Goal: Task Accomplishment & Management: Use online tool/utility

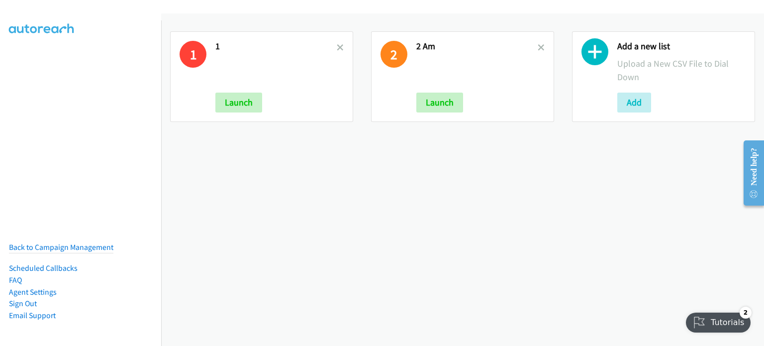
click at [333, 46] on h2 "1" at bounding box center [275, 46] width 121 height 11
click at [337, 48] on icon at bounding box center [340, 48] width 7 height 7
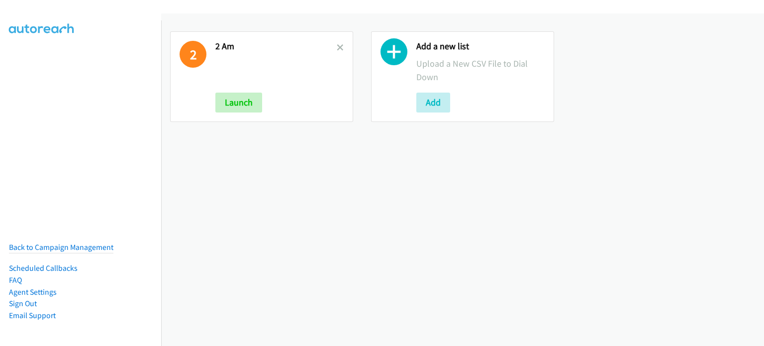
click at [337, 48] on icon at bounding box center [340, 48] width 7 height 7
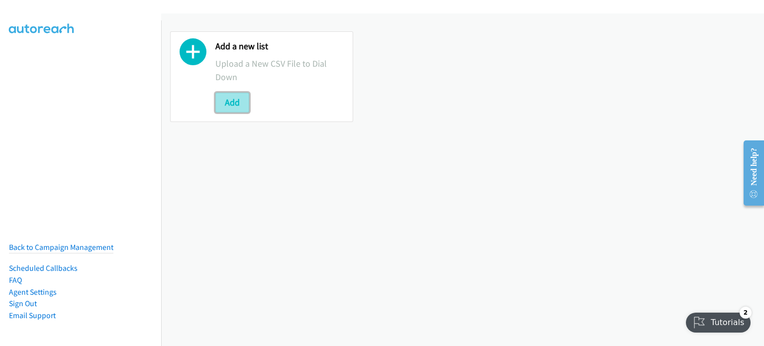
click at [239, 99] on button "Add" at bounding box center [232, 103] width 34 height 20
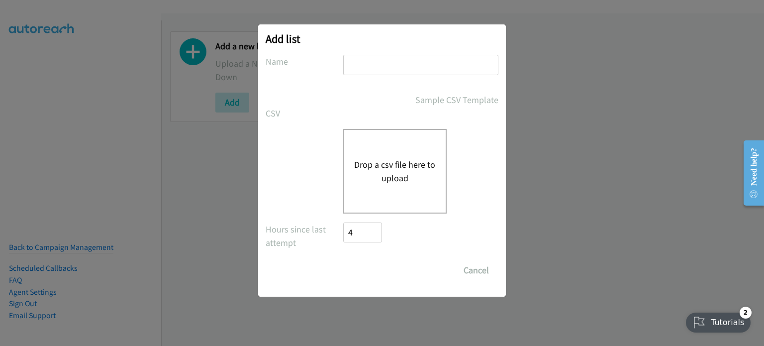
click at [385, 171] on button "Drop a csv file here to upload" at bounding box center [395, 171] width 82 height 27
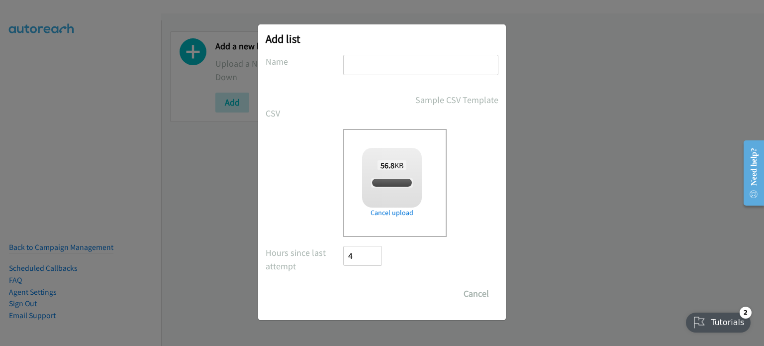
checkbox input "true"
click at [387, 67] on input "text" at bounding box center [420, 65] width 155 height 20
type input "splunk"
click at [376, 289] on input "Save List" at bounding box center [369, 294] width 52 height 20
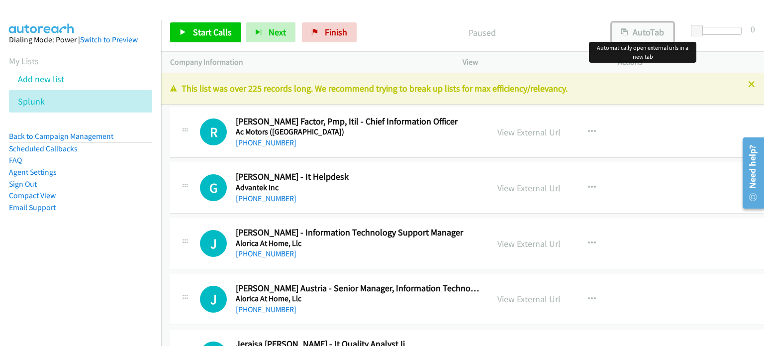
click at [638, 34] on button "AutoTab" at bounding box center [643, 32] width 62 height 20
click at [528, 132] on link "View External Url" at bounding box center [529, 131] width 63 height 11
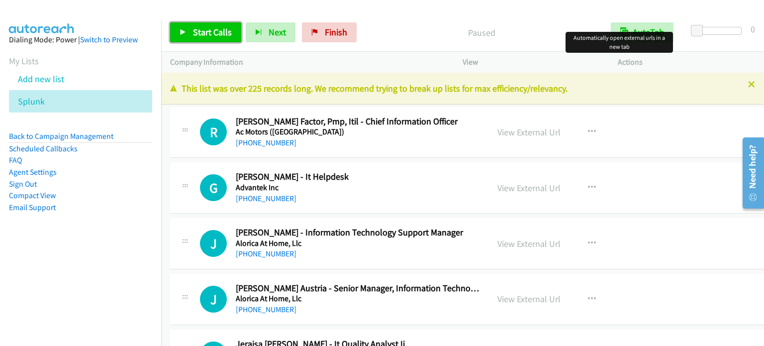
click at [214, 33] on span "Start Calls" at bounding box center [212, 31] width 39 height 11
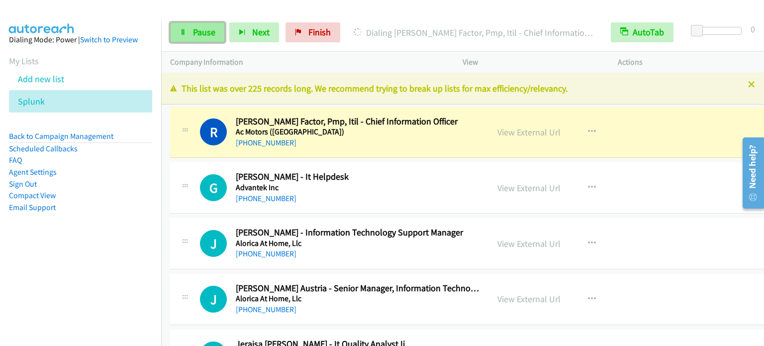
click at [201, 35] on span "Pause" at bounding box center [204, 31] width 22 height 11
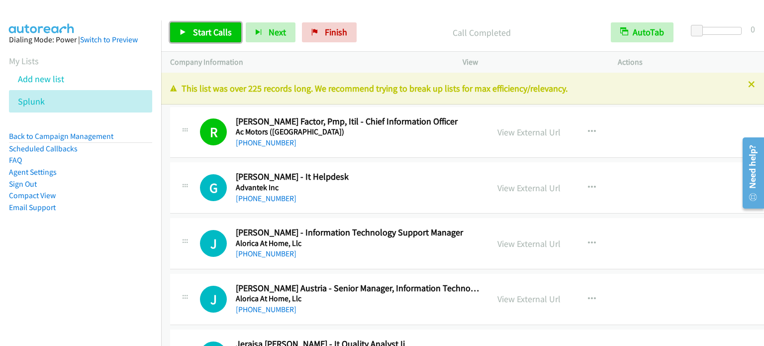
click at [209, 34] on span "Start Calls" at bounding box center [212, 31] width 39 height 11
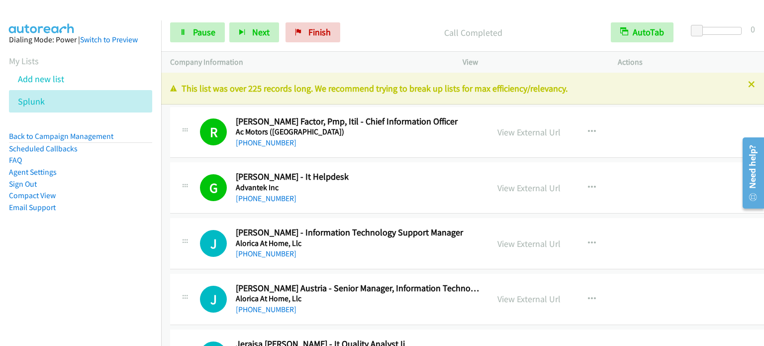
drag, startPoint x: 123, startPoint y: 263, endPoint x: 130, endPoint y: 249, distance: 15.6
click at [125, 262] on nav "Dialing Mode: Power | Switch to Preview My Lists Add new list Splunk Back to Ca…" at bounding box center [81, 193] width 162 height 346
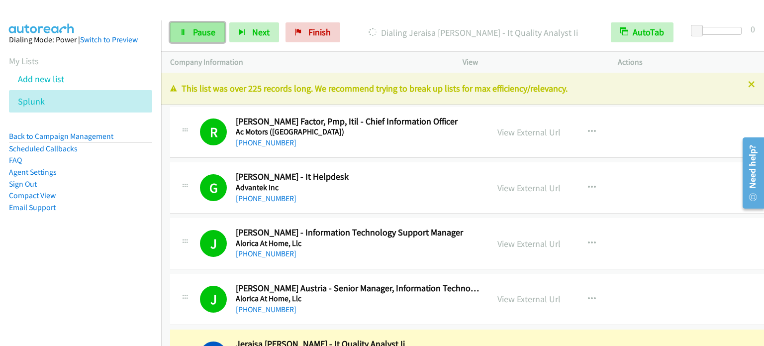
click at [180, 33] on icon at bounding box center [183, 32] width 7 height 7
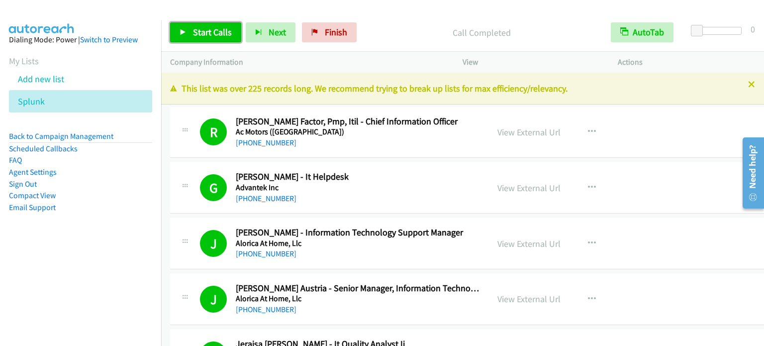
click at [218, 31] on span "Start Calls" at bounding box center [212, 31] width 39 height 11
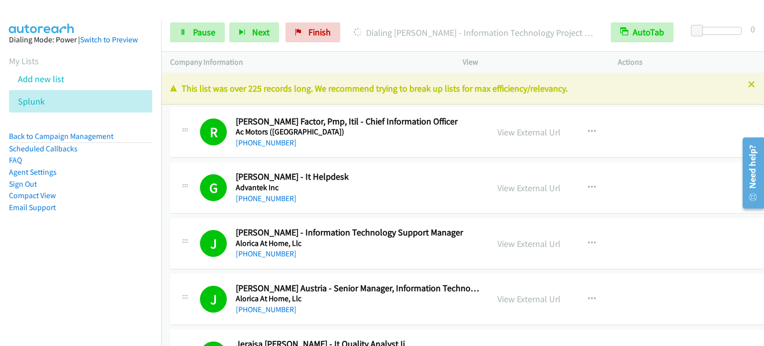
click at [119, 236] on aside "Dialing Mode: Power | Switch to Preview My Lists Add new list Splunk Back to Ca…" at bounding box center [80, 139] width 161 height 238
click at [197, 33] on span "Pause" at bounding box center [204, 31] width 22 height 11
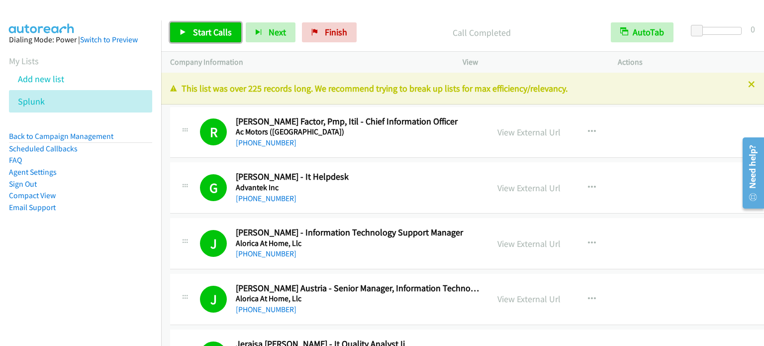
click at [209, 31] on span "Start Calls" at bounding box center [212, 31] width 39 height 11
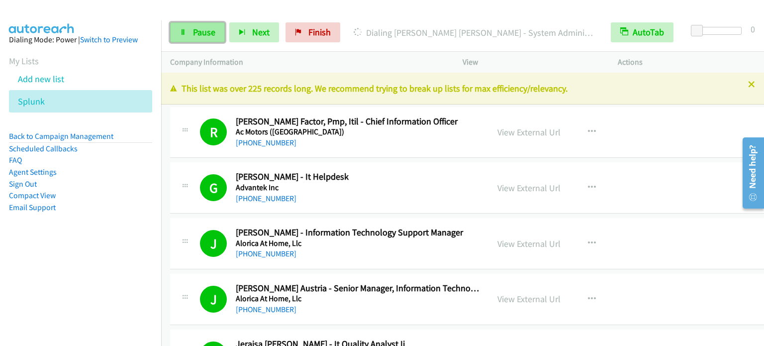
click at [204, 34] on span "Pause" at bounding box center [204, 31] width 22 height 11
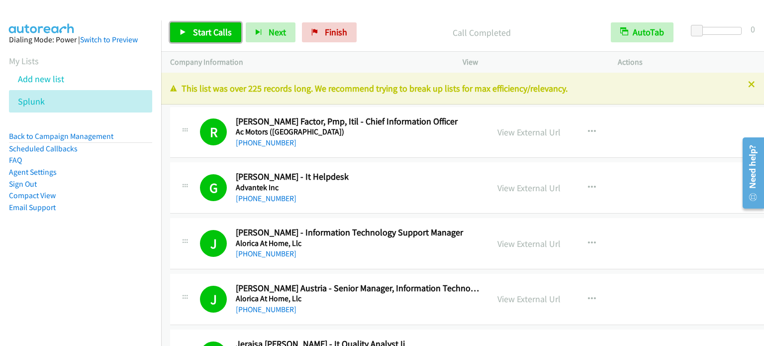
click at [212, 28] on span "Start Calls" at bounding box center [212, 31] width 39 height 11
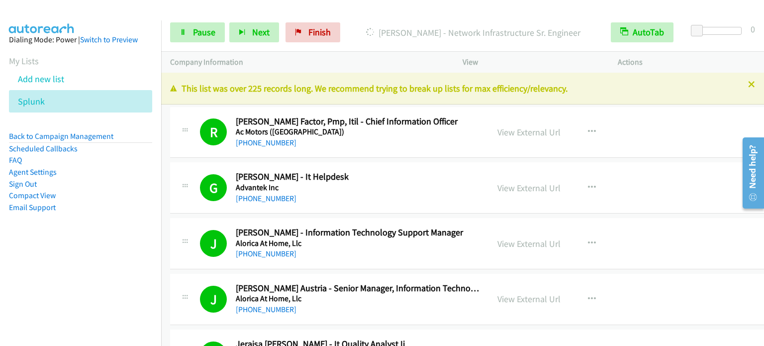
click at [65, 270] on nav "Dialing Mode: Power | Switch to Preview My Lists Add new list Splunk Back to Ca…" at bounding box center [81, 193] width 162 height 346
click at [200, 36] on span "Pause" at bounding box center [204, 31] width 22 height 11
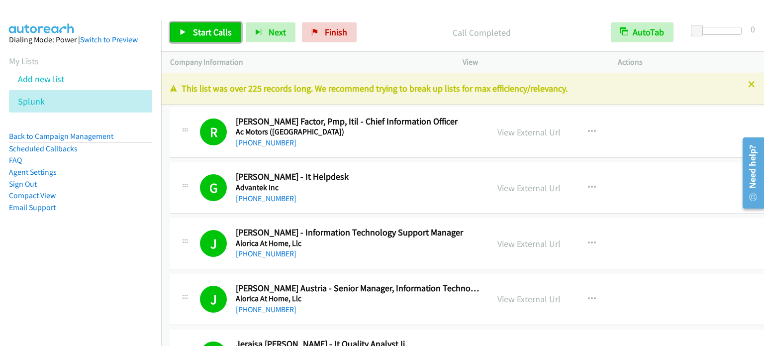
click at [216, 30] on span "Start Calls" at bounding box center [212, 31] width 39 height 11
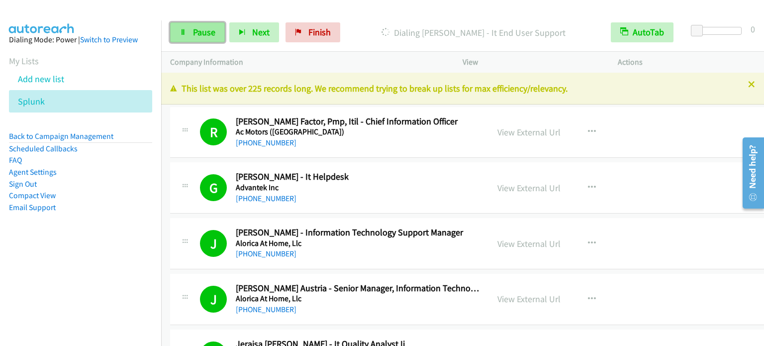
click at [203, 34] on span "Pause" at bounding box center [204, 31] width 22 height 11
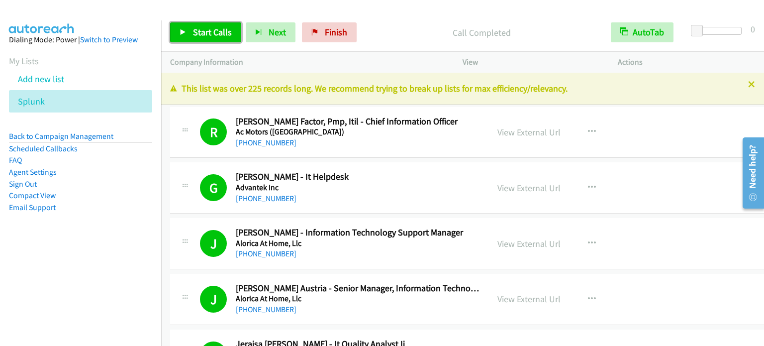
click at [204, 32] on span "Start Calls" at bounding box center [212, 31] width 39 height 11
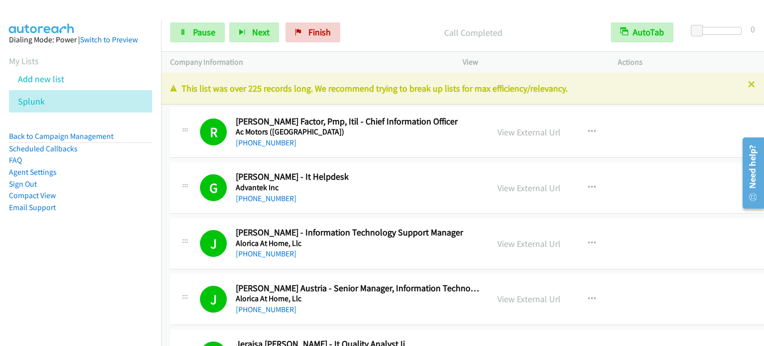
click at [80, 262] on nav "Dialing Mode: Power | Switch to Preview My Lists Add new list Splunk Back to Ca…" at bounding box center [81, 193] width 162 height 346
click at [207, 32] on span "Pause" at bounding box center [204, 31] width 22 height 11
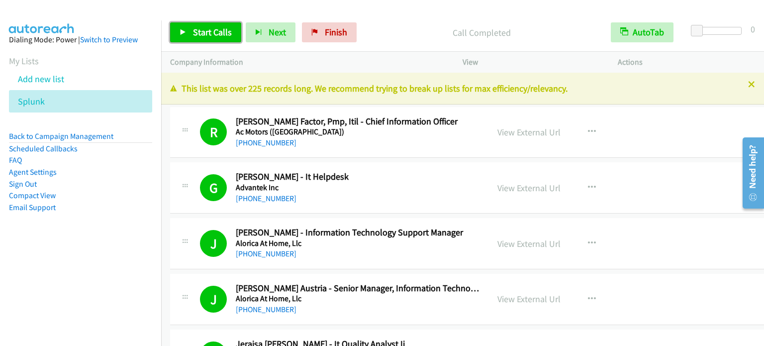
click at [218, 35] on span "Start Calls" at bounding box center [212, 31] width 39 height 11
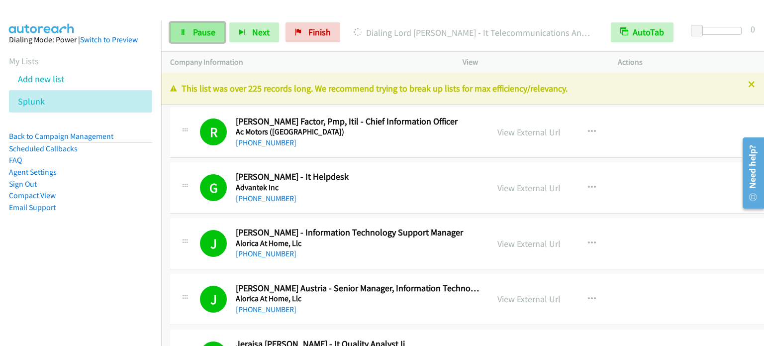
click at [200, 32] on span "Pause" at bounding box center [204, 31] width 22 height 11
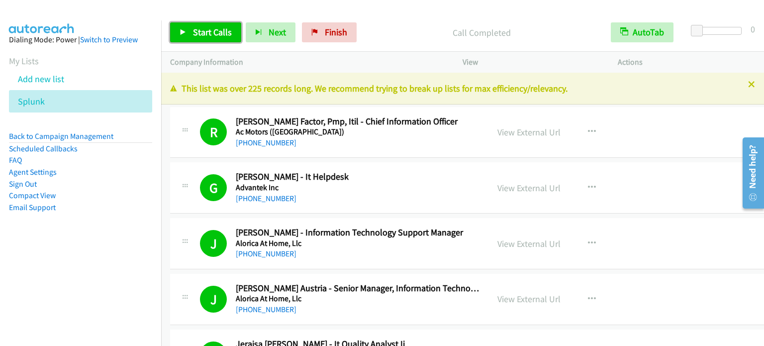
click at [210, 28] on span "Start Calls" at bounding box center [212, 31] width 39 height 11
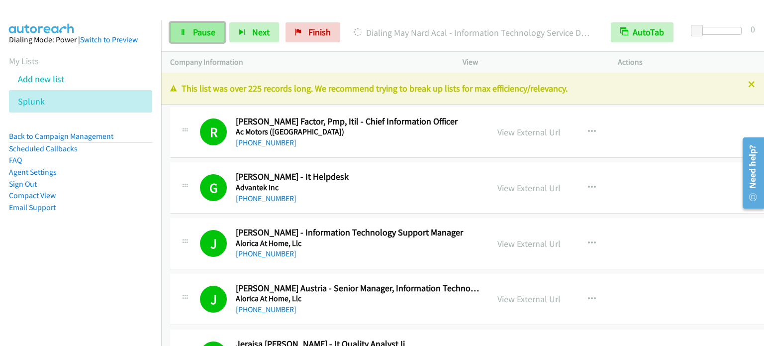
click at [194, 34] on span "Pause" at bounding box center [204, 31] width 22 height 11
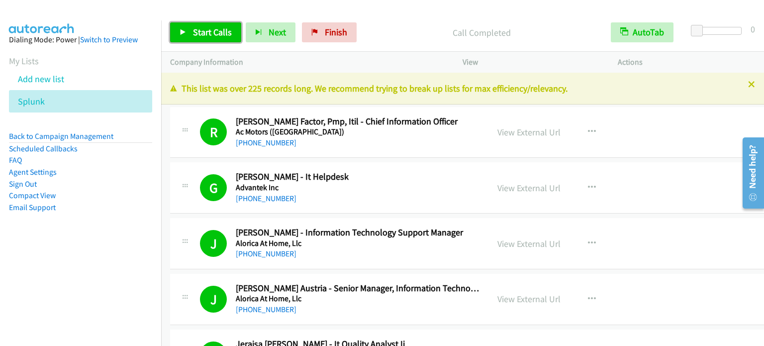
click at [208, 33] on span "Start Calls" at bounding box center [212, 31] width 39 height 11
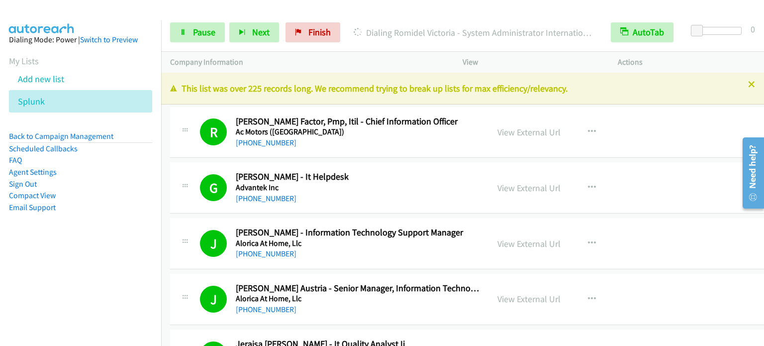
click at [65, 276] on nav "Dialing Mode: Power | Switch to Preview My Lists Add new list Splunk Back to Ca…" at bounding box center [81, 193] width 162 height 346
click at [189, 35] on link "Pause" at bounding box center [197, 32] width 55 height 20
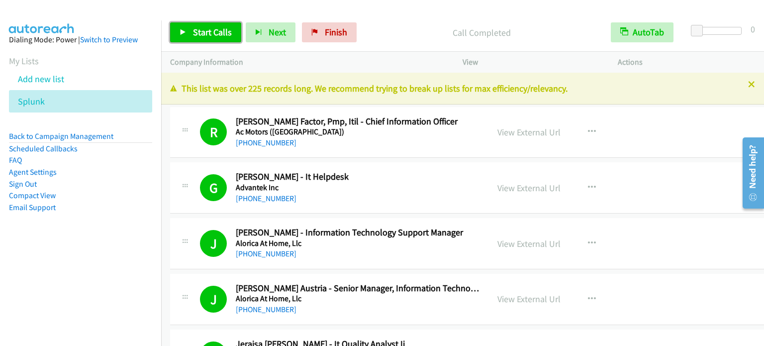
click at [232, 30] on link "Start Calls" at bounding box center [205, 32] width 71 height 20
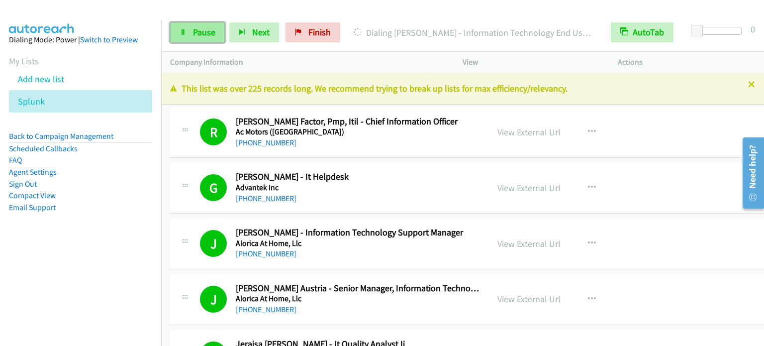
click at [194, 31] on span "Pause" at bounding box center [204, 31] width 22 height 11
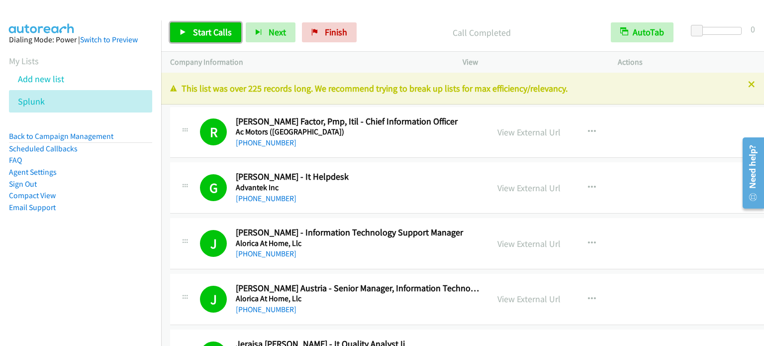
click at [213, 32] on span "Start Calls" at bounding box center [212, 31] width 39 height 11
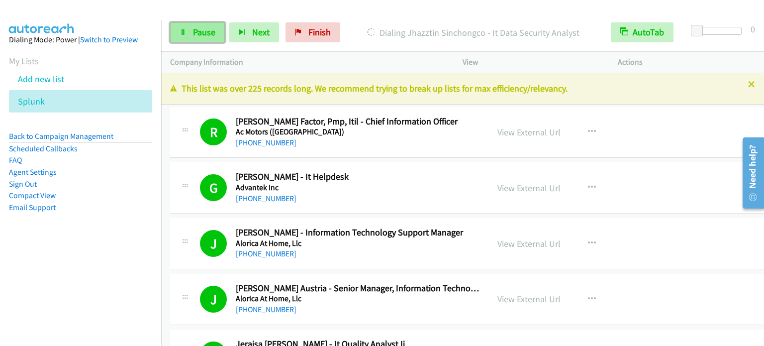
click at [187, 29] on link "Pause" at bounding box center [197, 32] width 55 height 20
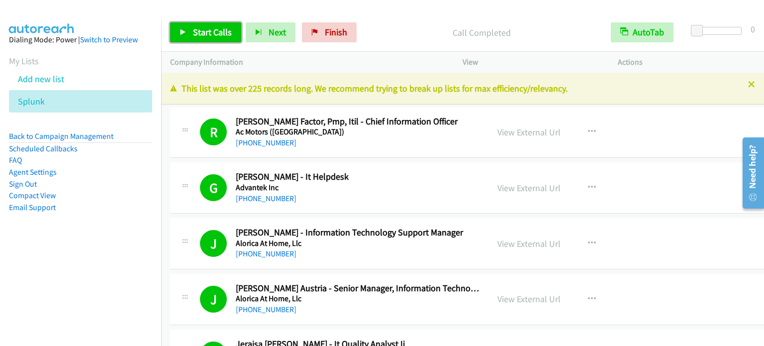
click at [203, 30] on span "Start Calls" at bounding box center [212, 31] width 39 height 11
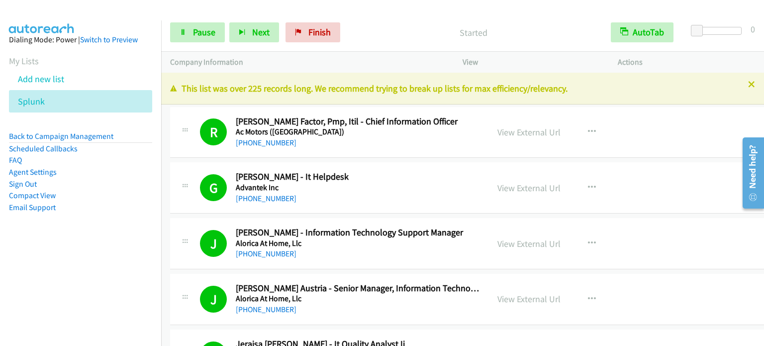
drag, startPoint x: 133, startPoint y: 214, endPoint x: 225, endPoint y: 74, distance: 168.0
click at [134, 215] on aside "Dialing Mode: Power | Switch to Preview My Lists Add new list Splunk Back to Ca…" at bounding box center [80, 139] width 161 height 238
click at [204, 29] on span "Pause" at bounding box center [204, 31] width 22 height 11
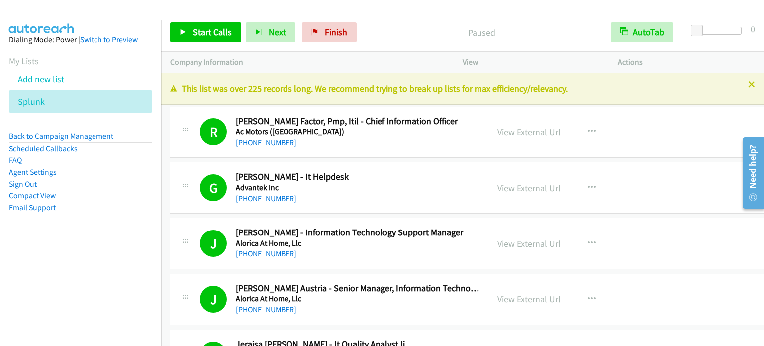
click at [96, 228] on aside "Dialing Mode: Power | Switch to Preview My Lists Add new list Splunk Back to Ca…" at bounding box center [80, 139] width 161 height 238
click at [212, 29] on span "Start Calls" at bounding box center [212, 31] width 39 height 11
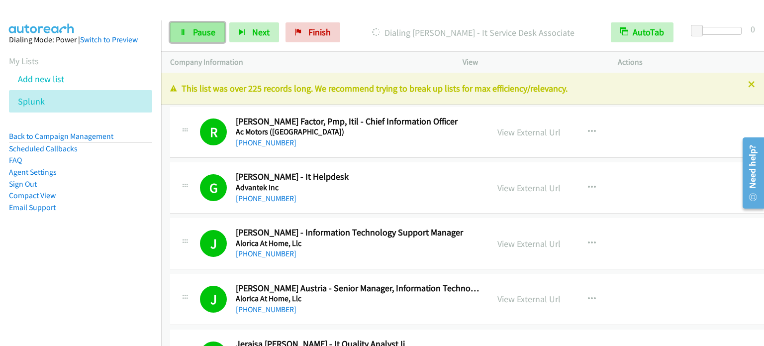
click at [210, 29] on span "Pause" at bounding box center [204, 31] width 22 height 11
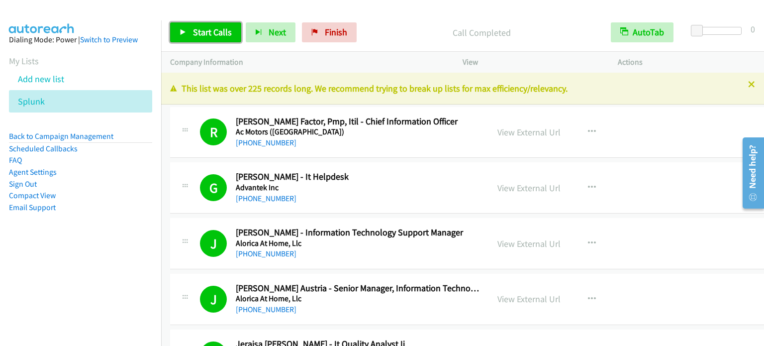
click at [224, 29] on span "Start Calls" at bounding box center [212, 31] width 39 height 11
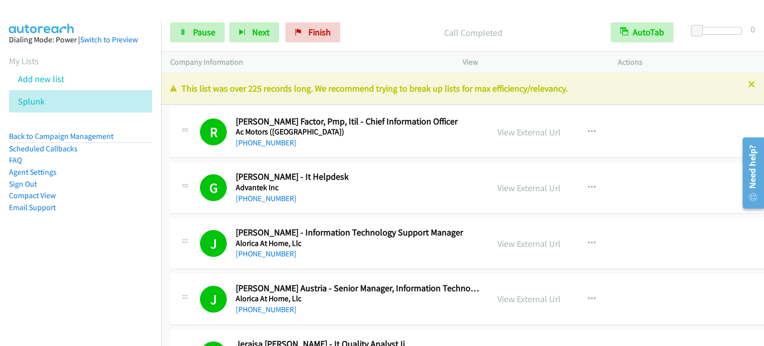
click at [104, 245] on aside "Dialing Mode: Power | Switch to Preview My Lists Add new list Splunk Back to Ca…" at bounding box center [80, 139] width 161 height 238
click at [203, 33] on span "Pause" at bounding box center [204, 31] width 22 height 11
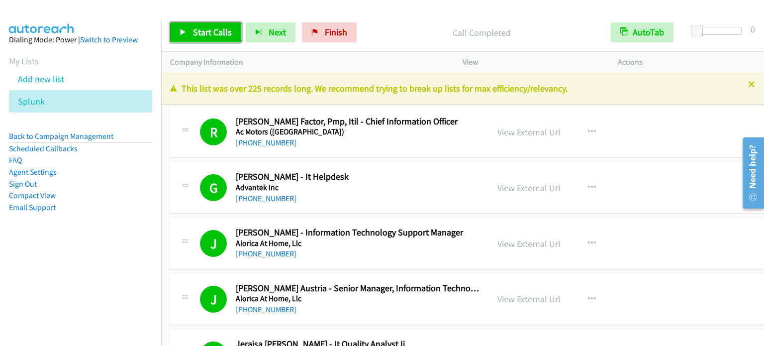
click at [205, 27] on span "Start Calls" at bounding box center [212, 31] width 39 height 11
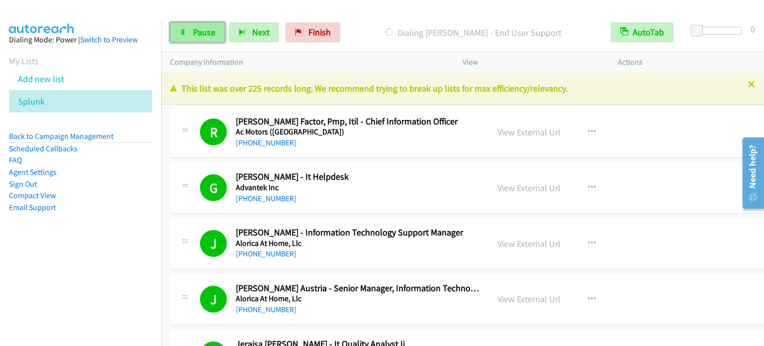
click at [205, 27] on span "Pause" at bounding box center [204, 31] width 22 height 11
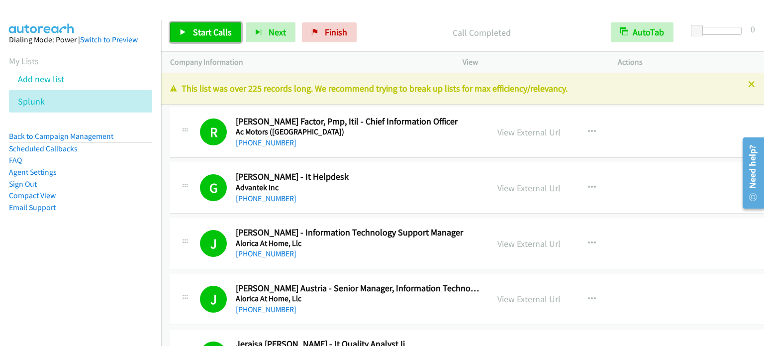
click at [203, 31] on span "Start Calls" at bounding box center [212, 31] width 39 height 11
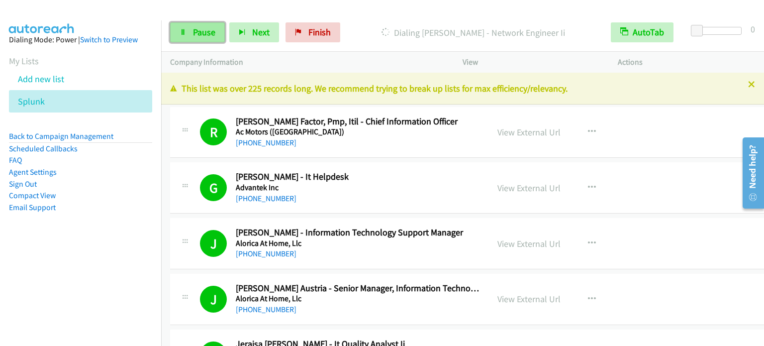
click at [205, 30] on span "Pause" at bounding box center [204, 31] width 22 height 11
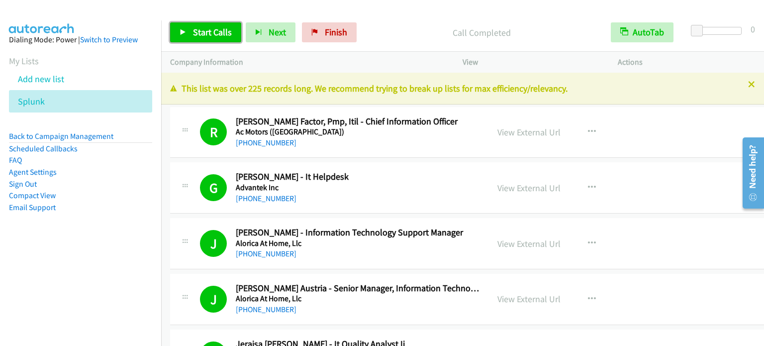
click at [217, 31] on span "Start Calls" at bounding box center [212, 31] width 39 height 11
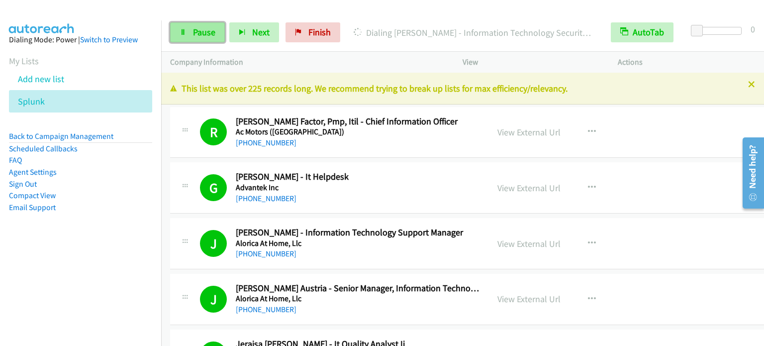
click at [200, 30] on span "Pause" at bounding box center [204, 31] width 22 height 11
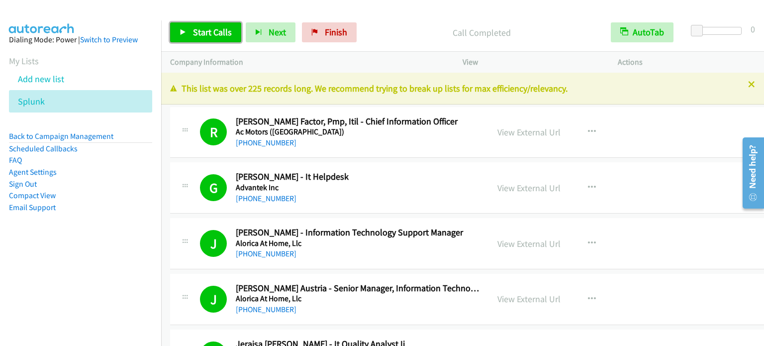
click at [211, 30] on span "Start Calls" at bounding box center [212, 31] width 39 height 11
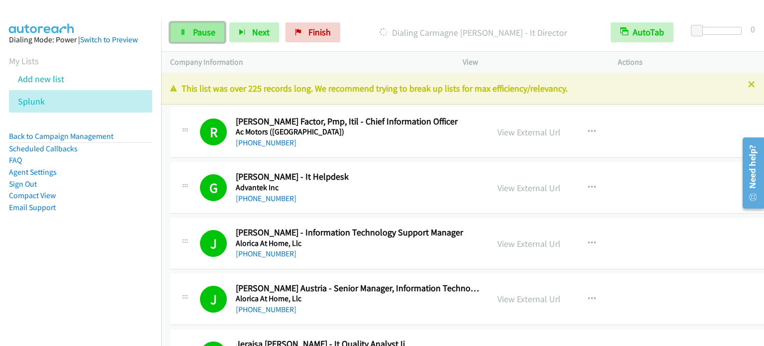
click at [193, 26] on span "Pause" at bounding box center [204, 31] width 22 height 11
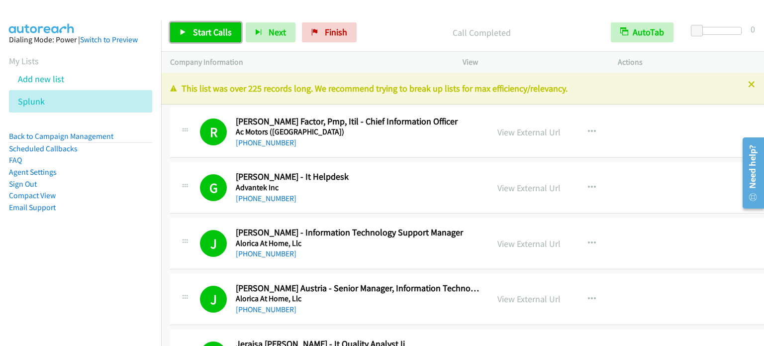
click at [215, 32] on span "Start Calls" at bounding box center [212, 31] width 39 height 11
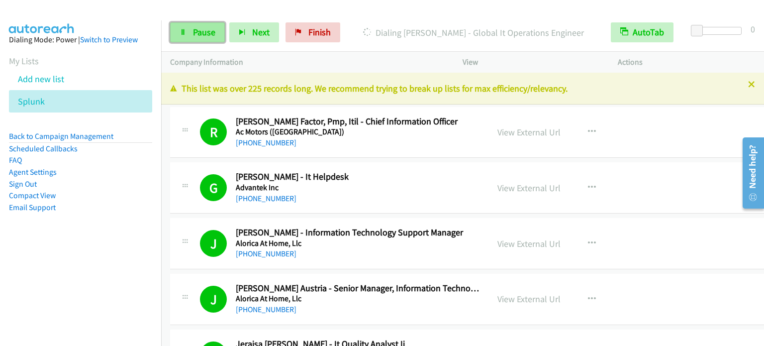
click at [198, 37] on span "Pause" at bounding box center [204, 31] width 22 height 11
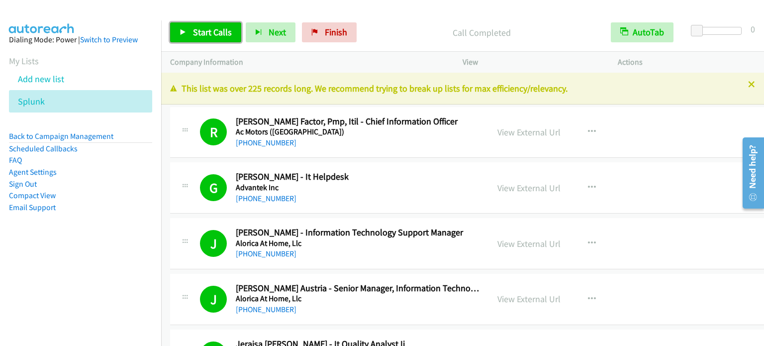
click at [215, 31] on span "Start Calls" at bounding box center [212, 31] width 39 height 11
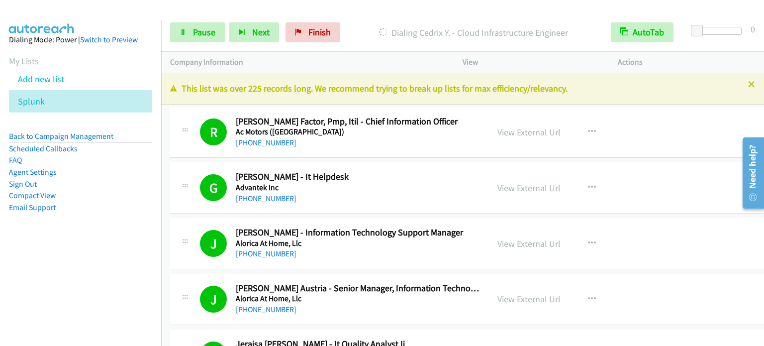
click at [206, 43] on div "Start Calls Pause Next Finish Dialing Cedrix Y. - Cloud Infrastructure Engineer…" at bounding box center [462, 32] width 603 height 38
click at [205, 33] on span "Pause" at bounding box center [204, 31] width 22 height 11
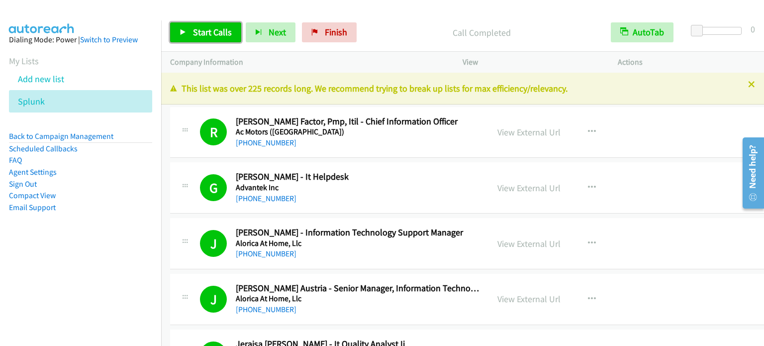
click at [227, 28] on span "Start Calls" at bounding box center [212, 31] width 39 height 11
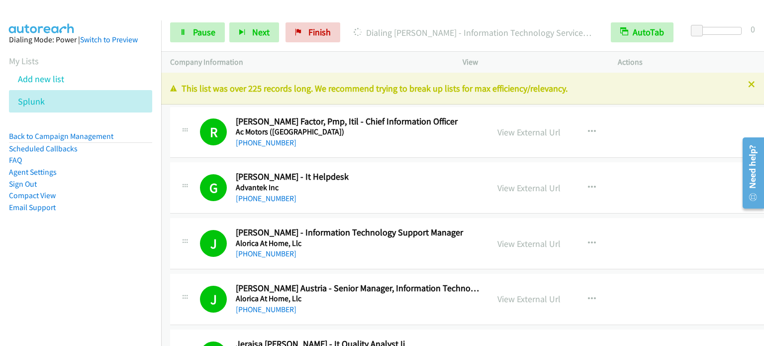
click at [119, 236] on aside "Dialing Mode: Power | Switch to Preview My Lists Add new list Splunk Back to Ca…" at bounding box center [80, 139] width 161 height 238
click at [201, 36] on span "Pause" at bounding box center [204, 31] width 22 height 11
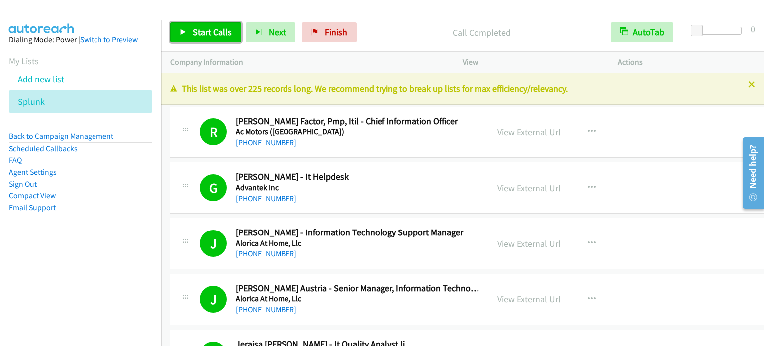
click at [193, 30] on span "Start Calls" at bounding box center [212, 31] width 39 height 11
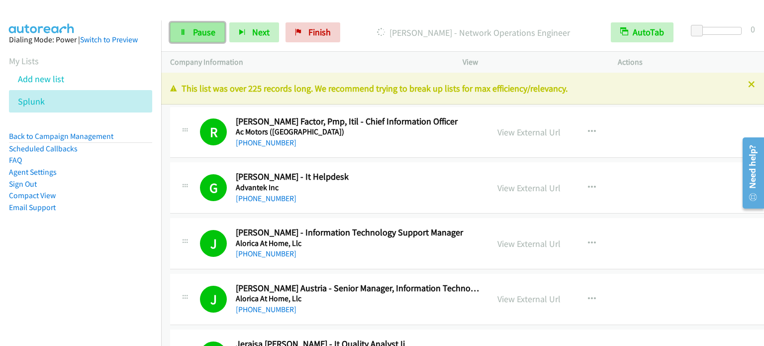
click at [199, 33] on span "Pause" at bounding box center [204, 31] width 22 height 11
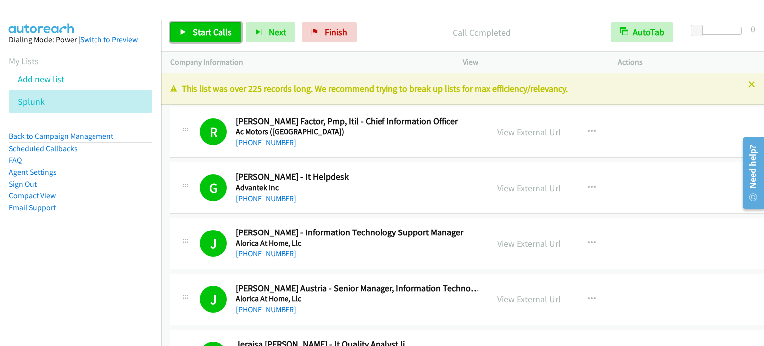
click at [217, 28] on span "Start Calls" at bounding box center [212, 31] width 39 height 11
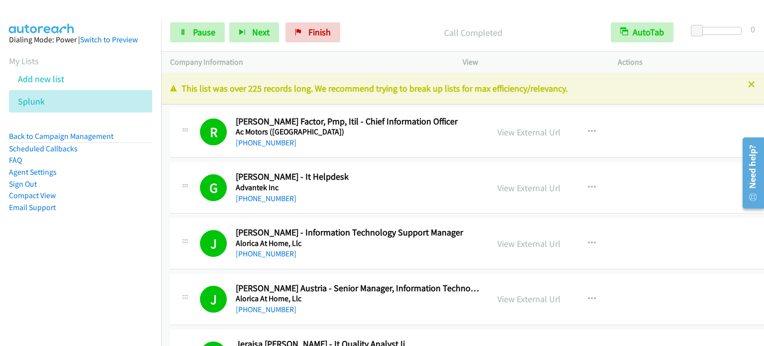
click at [62, 264] on nav "Dialing Mode: Power | Switch to Preview My Lists Add new list Splunk Back to Ca…" at bounding box center [81, 193] width 162 height 346
click at [43, 251] on aside "Dialing Mode: Power | Switch to Preview My Lists Add new list Splunk Back to Ca…" at bounding box center [80, 139] width 161 height 238
click at [203, 30] on span "Pause" at bounding box center [204, 31] width 22 height 11
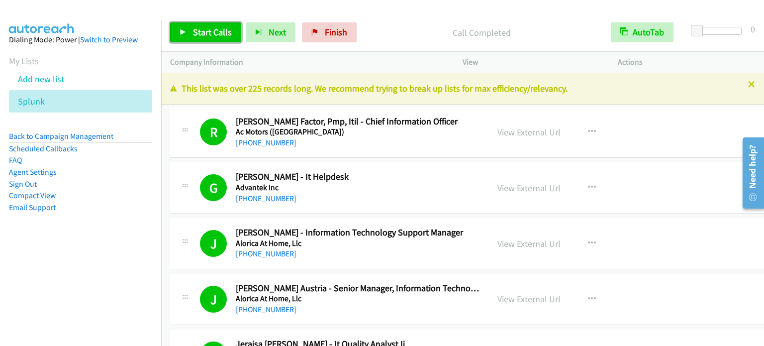
click at [208, 29] on span "Start Calls" at bounding box center [212, 31] width 39 height 11
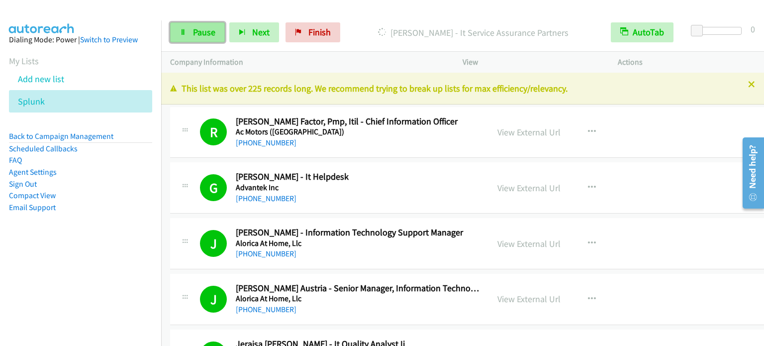
click at [207, 34] on span "Pause" at bounding box center [204, 31] width 22 height 11
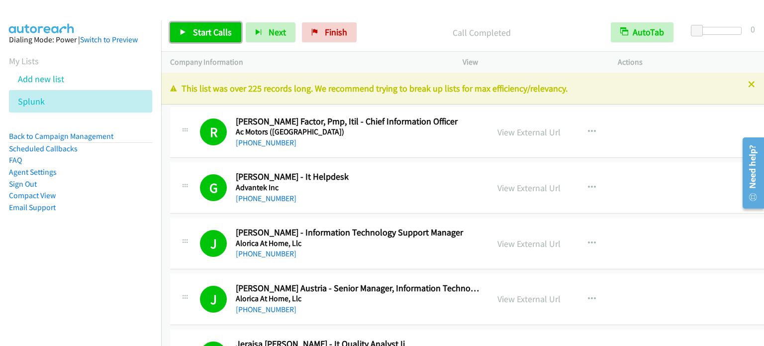
click at [208, 29] on span "Start Calls" at bounding box center [212, 31] width 39 height 11
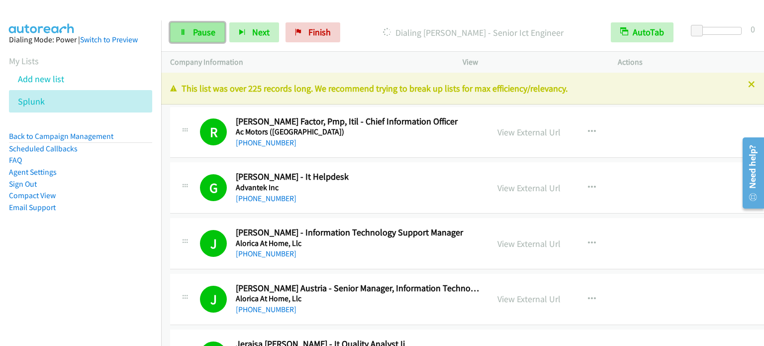
click at [201, 35] on span "Pause" at bounding box center [204, 31] width 22 height 11
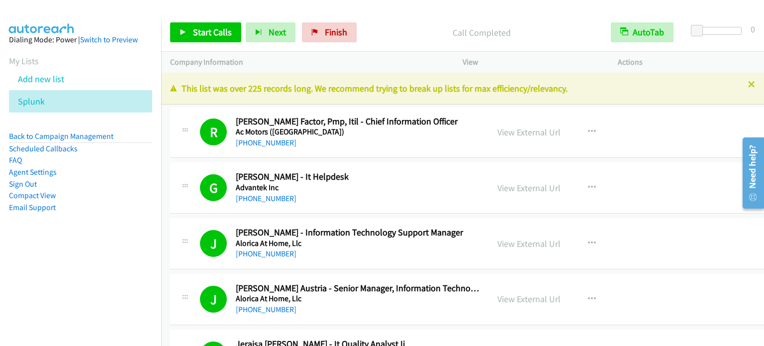
click at [540, 21] on div "Start Calls Pause Next Finish Call Completed AutoTab AutoTab 0" at bounding box center [462, 32] width 603 height 38
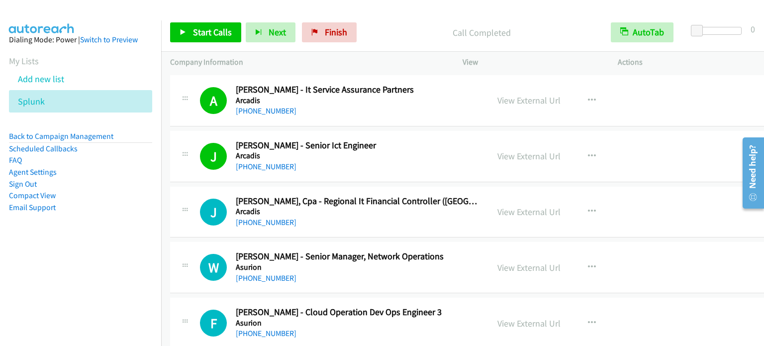
scroll to position [5868, 0]
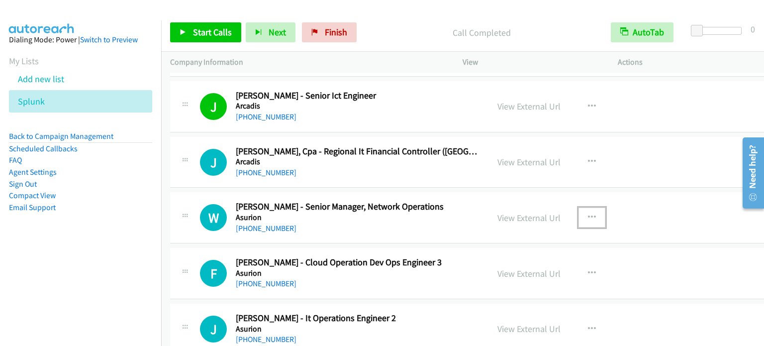
click at [588, 213] on icon "button" at bounding box center [592, 217] width 8 height 8
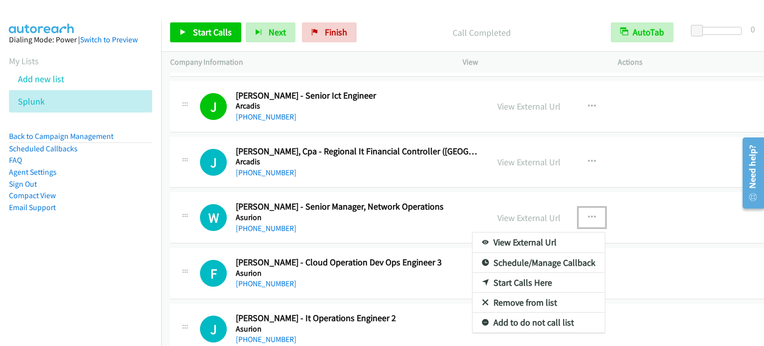
click at [505, 273] on link "Start Calls Here" at bounding box center [539, 283] width 132 height 20
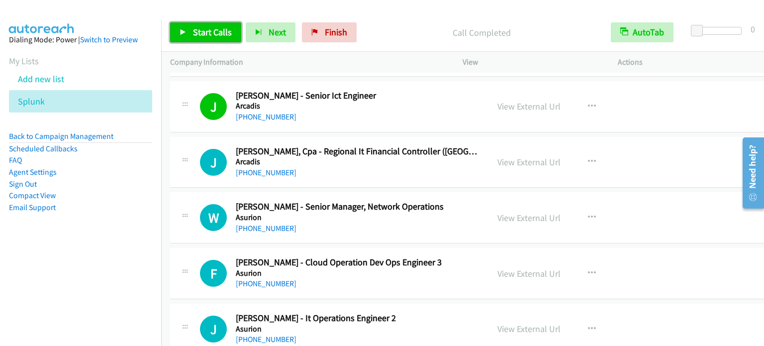
click at [201, 34] on span "Start Calls" at bounding box center [212, 31] width 39 height 11
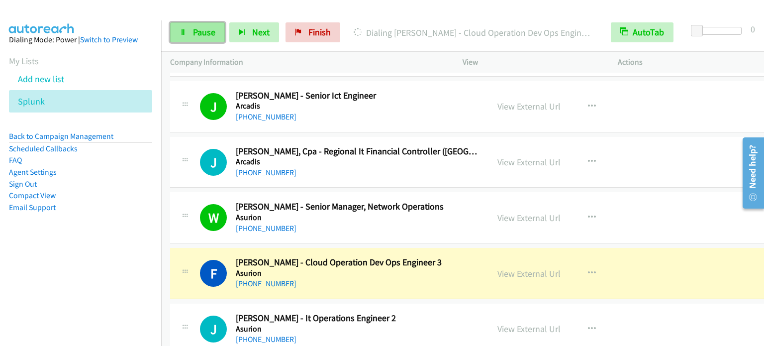
click at [196, 31] on span "Pause" at bounding box center [204, 31] width 22 height 11
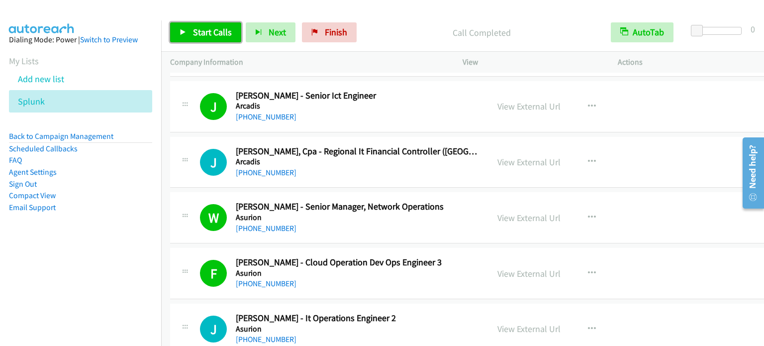
click at [213, 31] on span "Start Calls" at bounding box center [212, 31] width 39 height 11
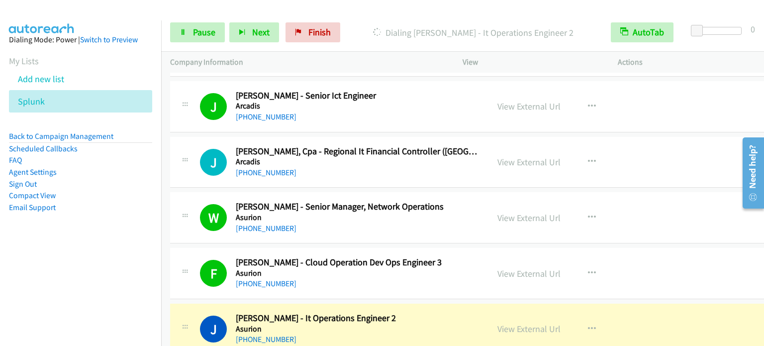
click at [59, 245] on aside "Dialing Mode: Power | Switch to Preview My Lists Add new list Splunk Back to Ca…" at bounding box center [80, 139] width 161 height 238
click at [195, 31] on span "Pause" at bounding box center [204, 31] width 22 height 11
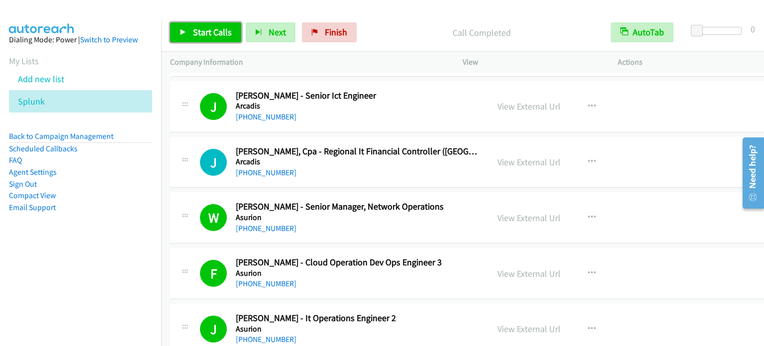
click at [201, 27] on span "Start Calls" at bounding box center [212, 31] width 39 height 11
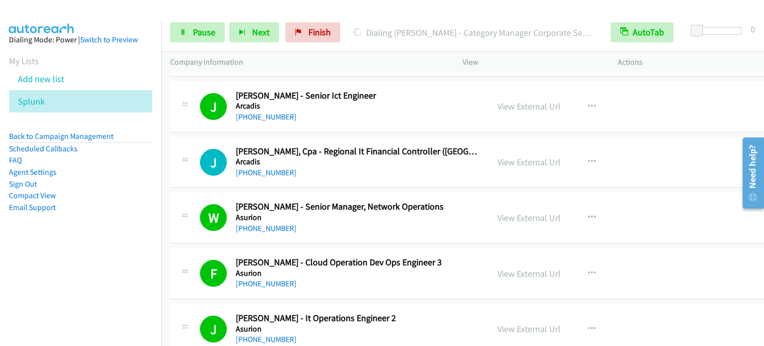
click at [83, 261] on nav "Dialing Mode: Power | Switch to Preview My Lists Add new list Splunk Back to Ca…" at bounding box center [81, 193] width 162 height 346
click at [204, 29] on span "Pause" at bounding box center [204, 31] width 22 height 11
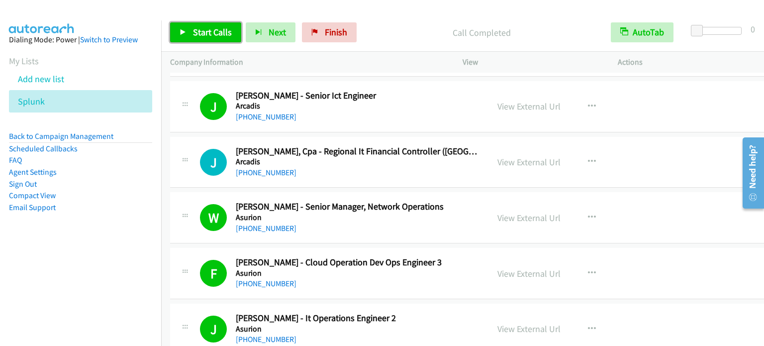
click at [197, 35] on span "Start Calls" at bounding box center [212, 31] width 39 height 11
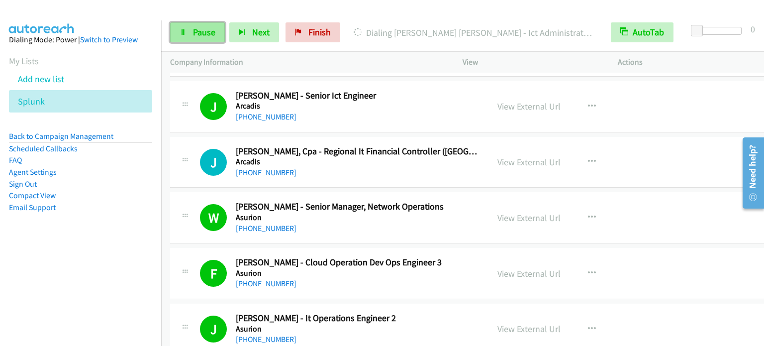
click at [206, 32] on span "Pause" at bounding box center [204, 31] width 22 height 11
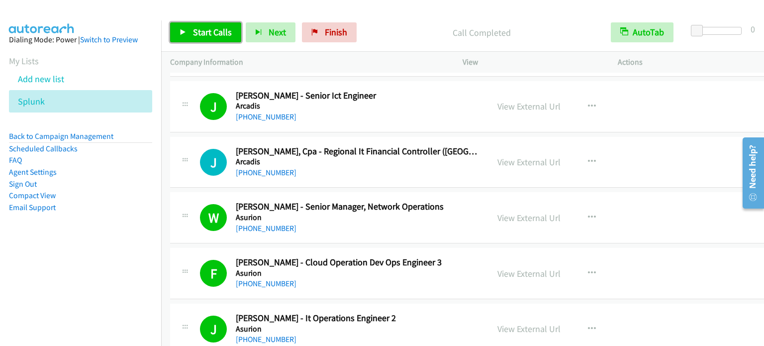
click at [213, 34] on span "Start Calls" at bounding box center [212, 31] width 39 height 11
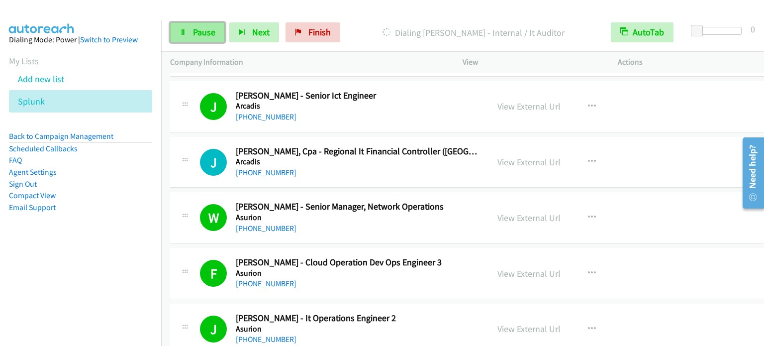
click at [211, 31] on span "Pause" at bounding box center [204, 31] width 22 height 11
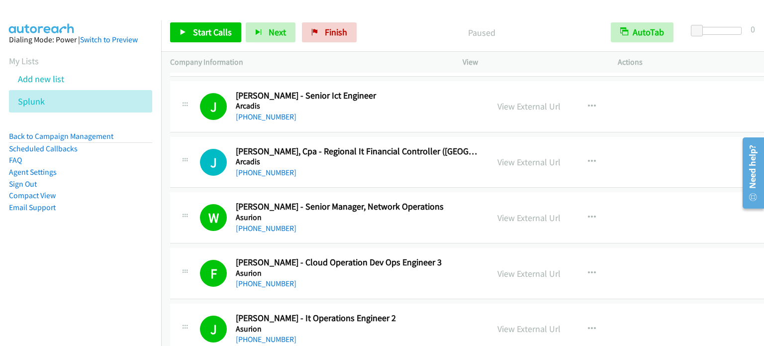
click at [331, 42] on div "Start Calls Pause Next Finish Paused AutoTab AutoTab 0" at bounding box center [462, 32] width 603 height 38
click at [331, 39] on link "Finish" at bounding box center [329, 32] width 55 height 20
